Goal: Check status

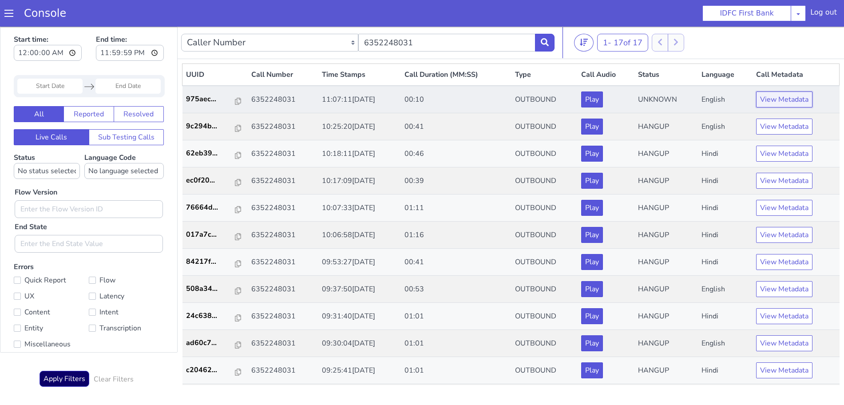
click at [759, 94] on button "View Metadata" at bounding box center [784, 99] width 56 height 16
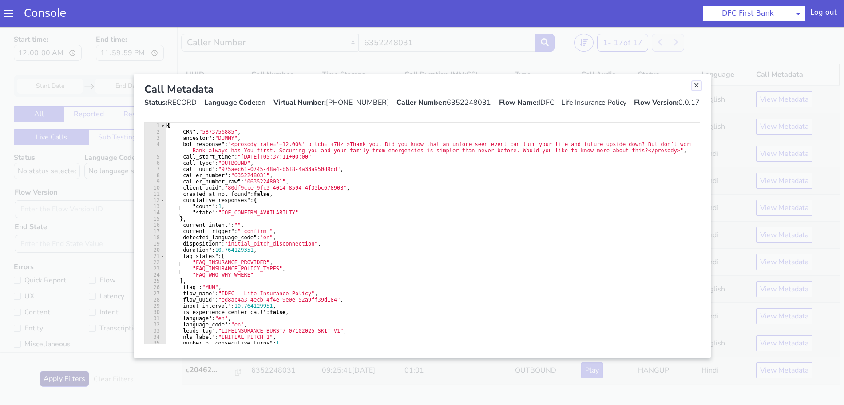
click at [695, 85] on link "Close" at bounding box center [696, 85] width 9 height 9
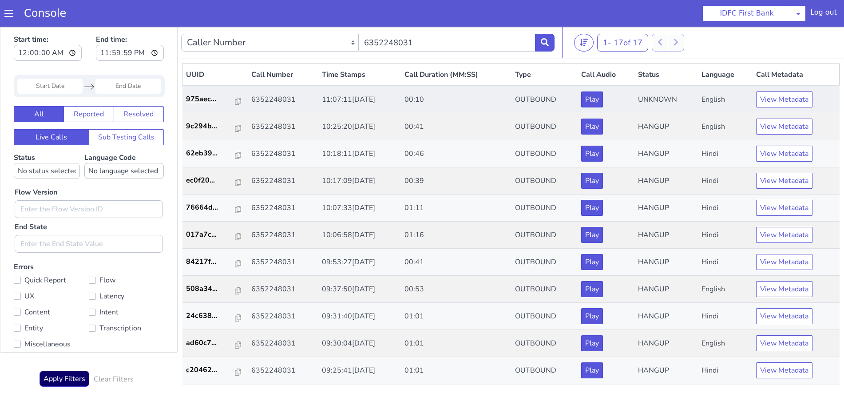
click at [236, 101] on icon at bounding box center [238, 101] width 6 height 7
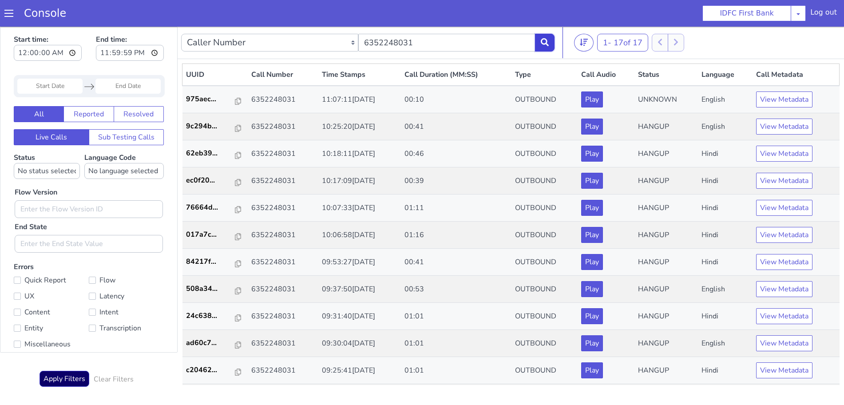
click at [546, 40] on icon at bounding box center [545, 42] width 8 height 8
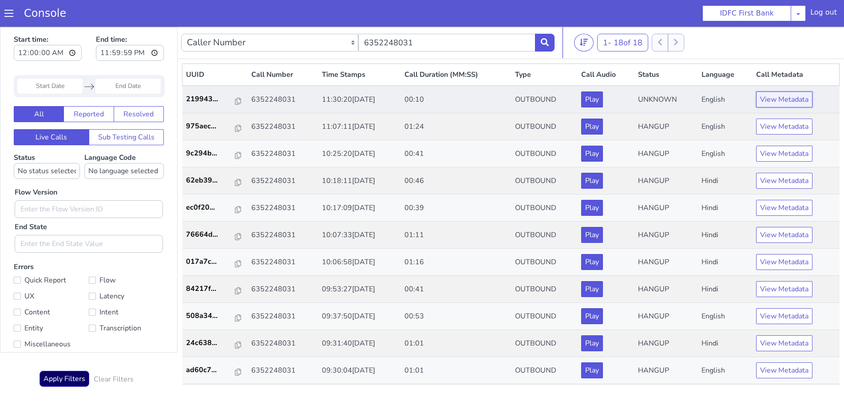
click at [761, 101] on button "View Metadata" at bounding box center [784, 99] width 56 height 16
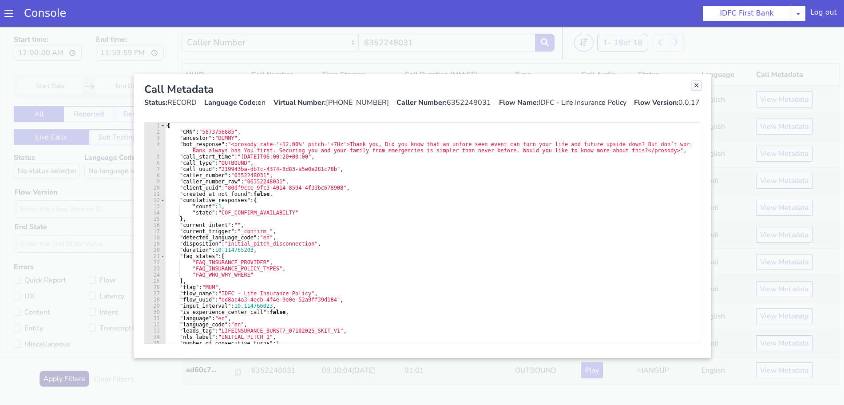
click at [695, 86] on link "Close" at bounding box center [696, 85] width 9 height 9
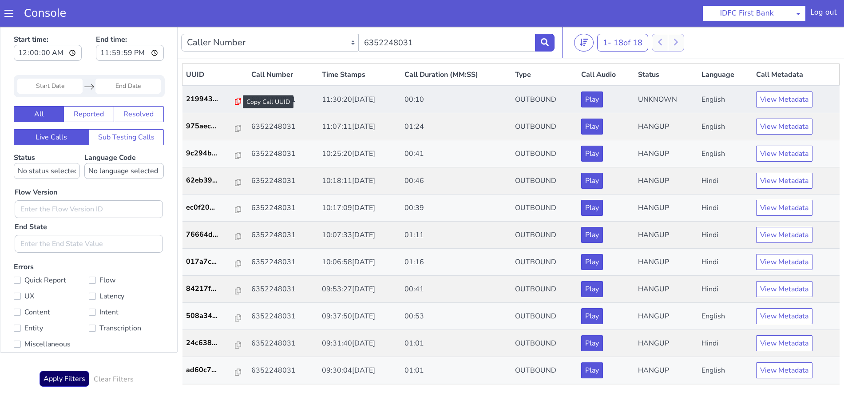
click at [235, 100] on icon at bounding box center [238, 101] width 6 height 7
